Goal: Navigation & Orientation: Find specific page/section

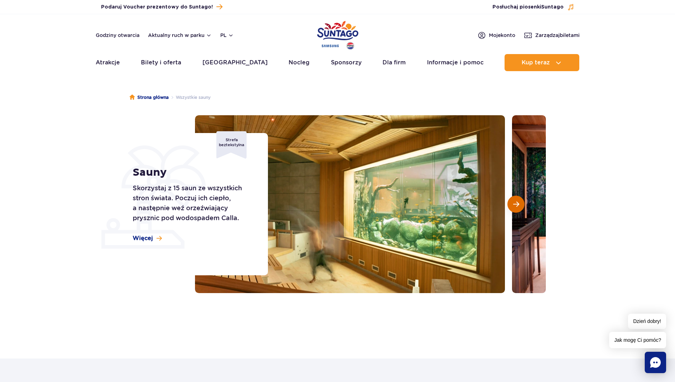
click at [522, 205] on button "Następny slajd" at bounding box center [516, 204] width 17 height 17
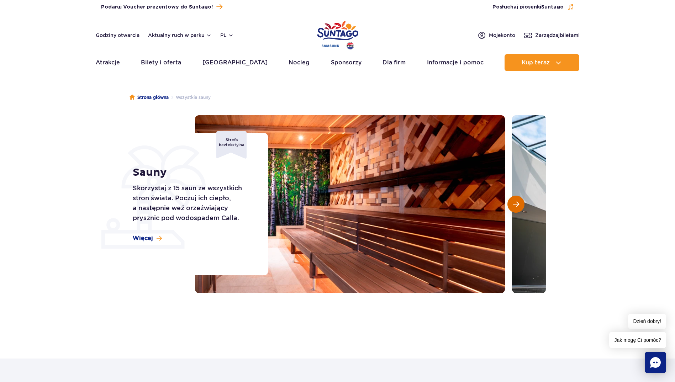
click at [522, 205] on button "Następny slajd" at bounding box center [516, 204] width 17 height 17
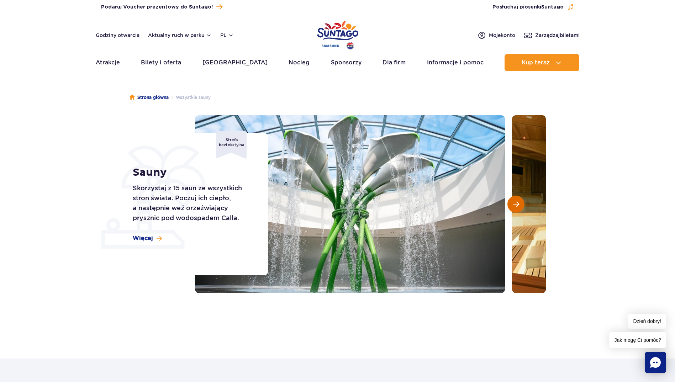
click at [522, 205] on button "Następny slajd" at bounding box center [516, 204] width 17 height 17
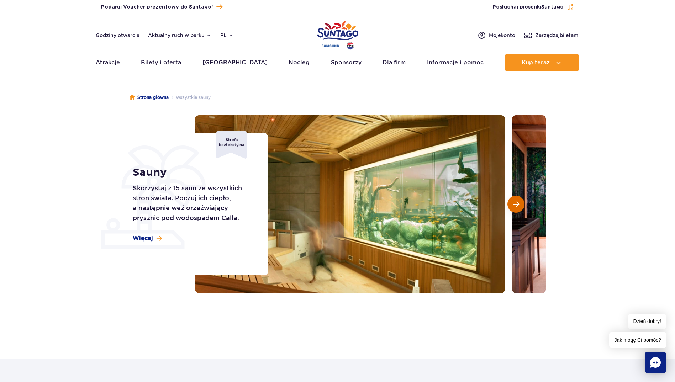
click at [522, 205] on button "Następny slajd" at bounding box center [516, 204] width 17 height 17
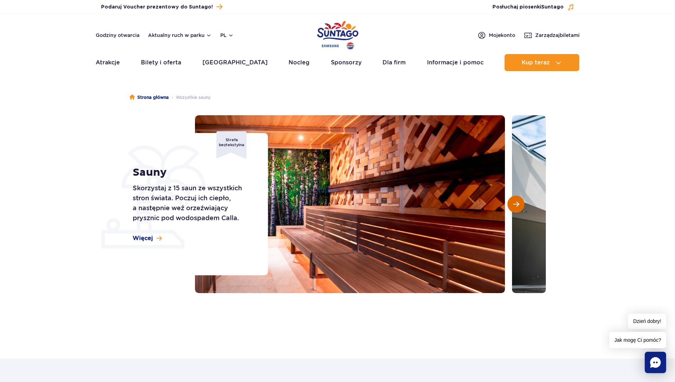
click at [522, 205] on button "Następny slajd" at bounding box center [516, 204] width 17 height 17
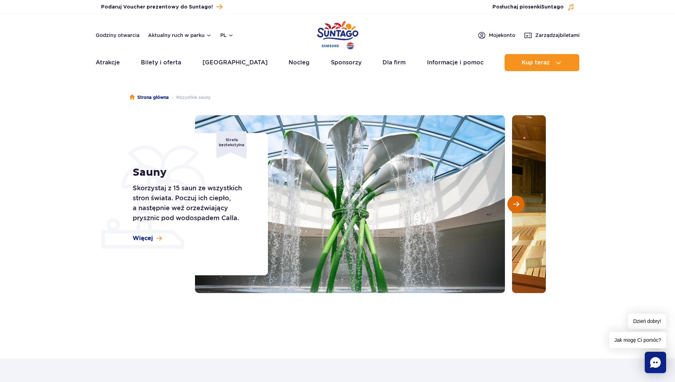
click at [522, 205] on button "Następny slajd" at bounding box center [516, 204] width 17 height 17
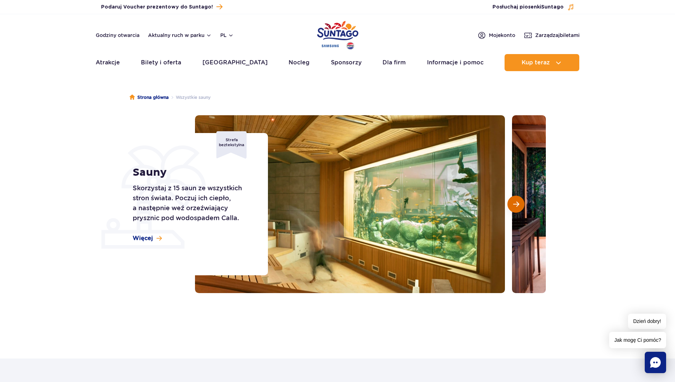
click at [522, 205] on button "Następny slajd" at bounding box center [516, 204] width 17 height 17
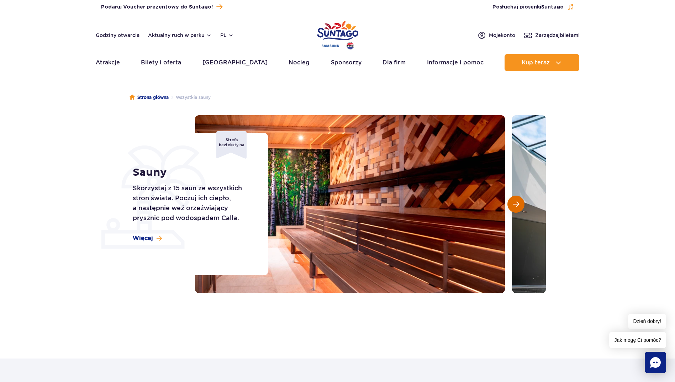
click at [522, 205] on button "Następny slajd" at bounding box center [516, 204] width 17 height 17
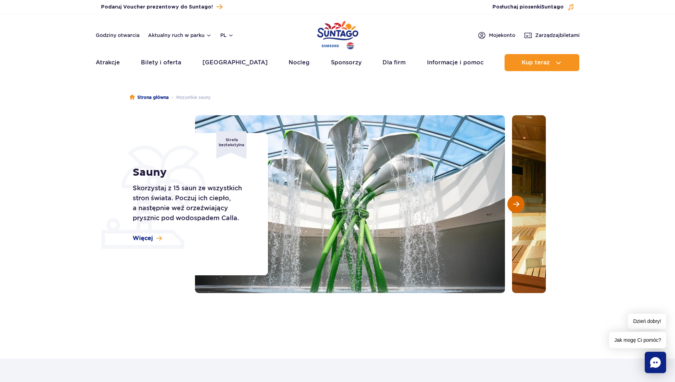
click at [522, 205] on button "Następny slajd" at bounding box center [516, 204] width 17 height 17
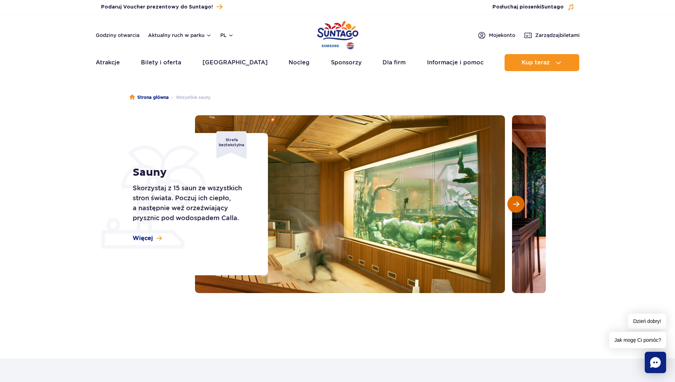
click at [522, 205] on button "Następny slajd" at bounding box center [516, 204] width 17 height 17
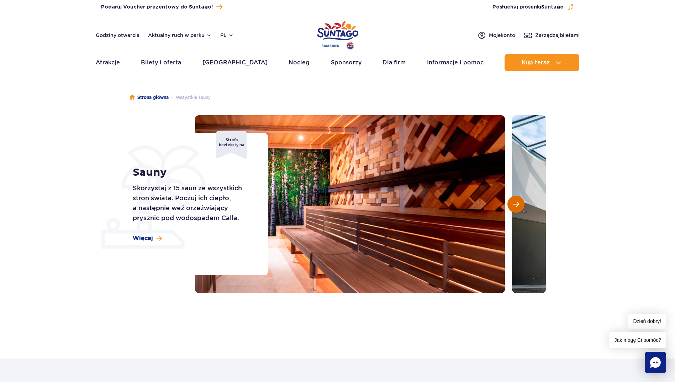
click at [522, 205] on button "Następny slajd" at bounding box center [516, 204] width 17 height 17
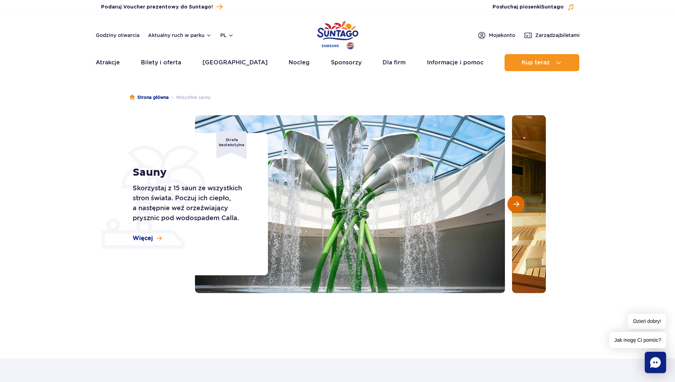
click at [522, 205] on button "Następny slajd" at bounding box center [516, 204] width 17 height 17
